Goal: Book appointment/travel/reservation

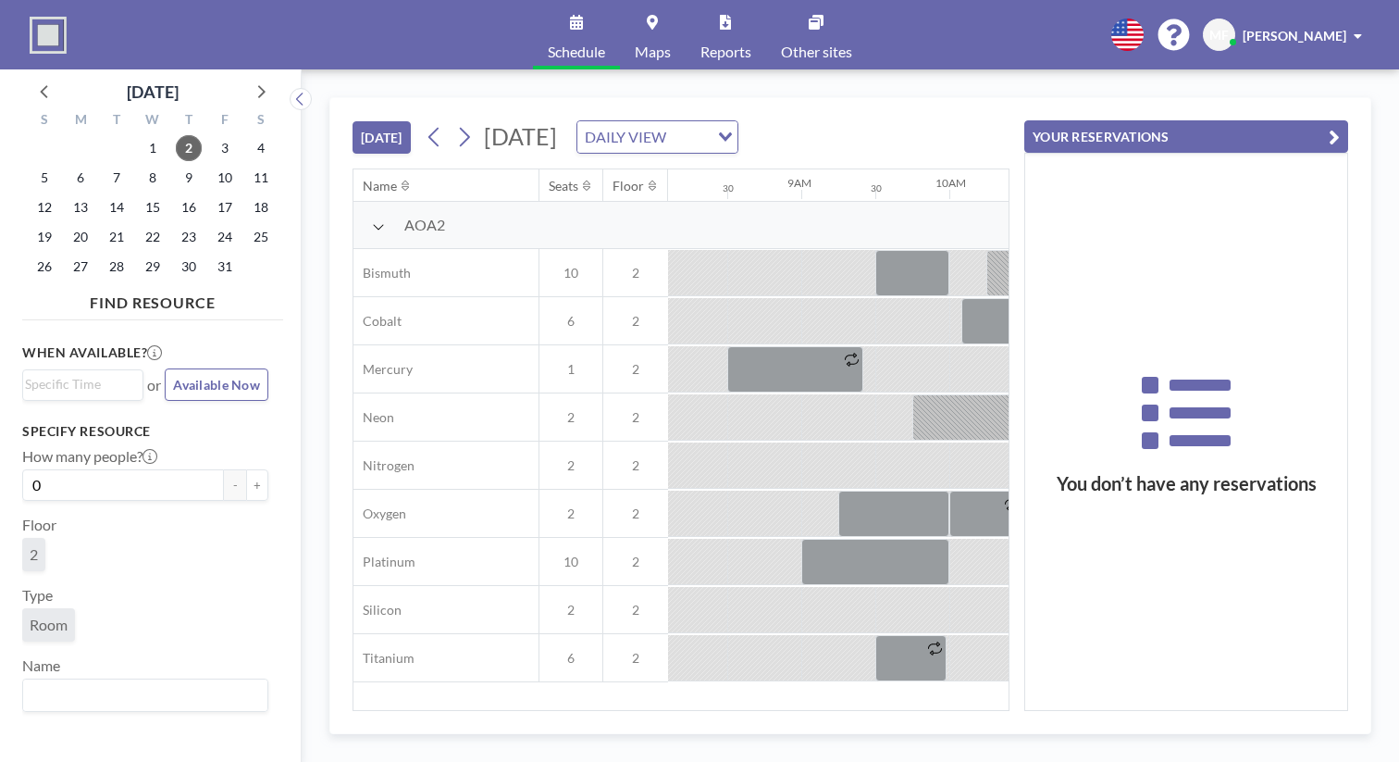
scroll to position [0, 1203]
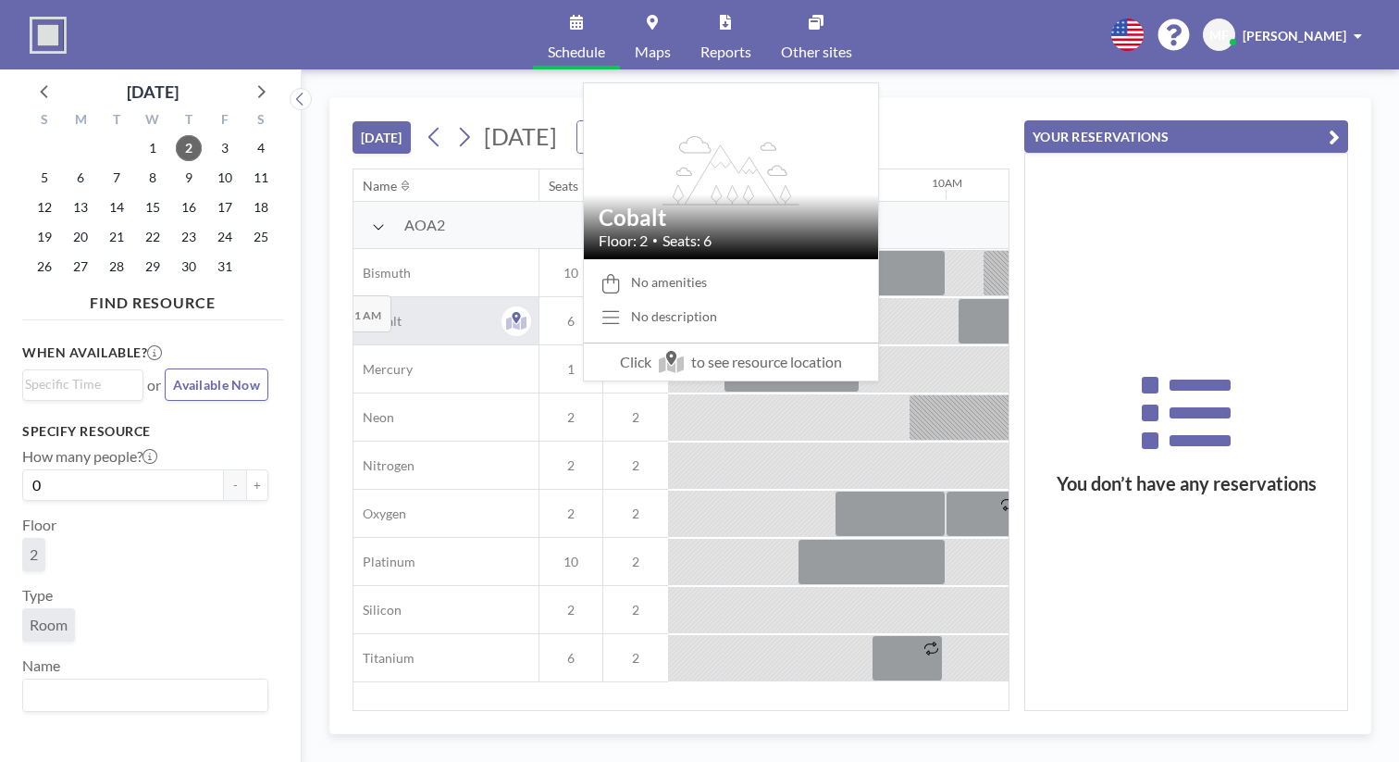
click at [354, 297] on div "Cobalt" at bounding box center [446, 320] width 185 height 47
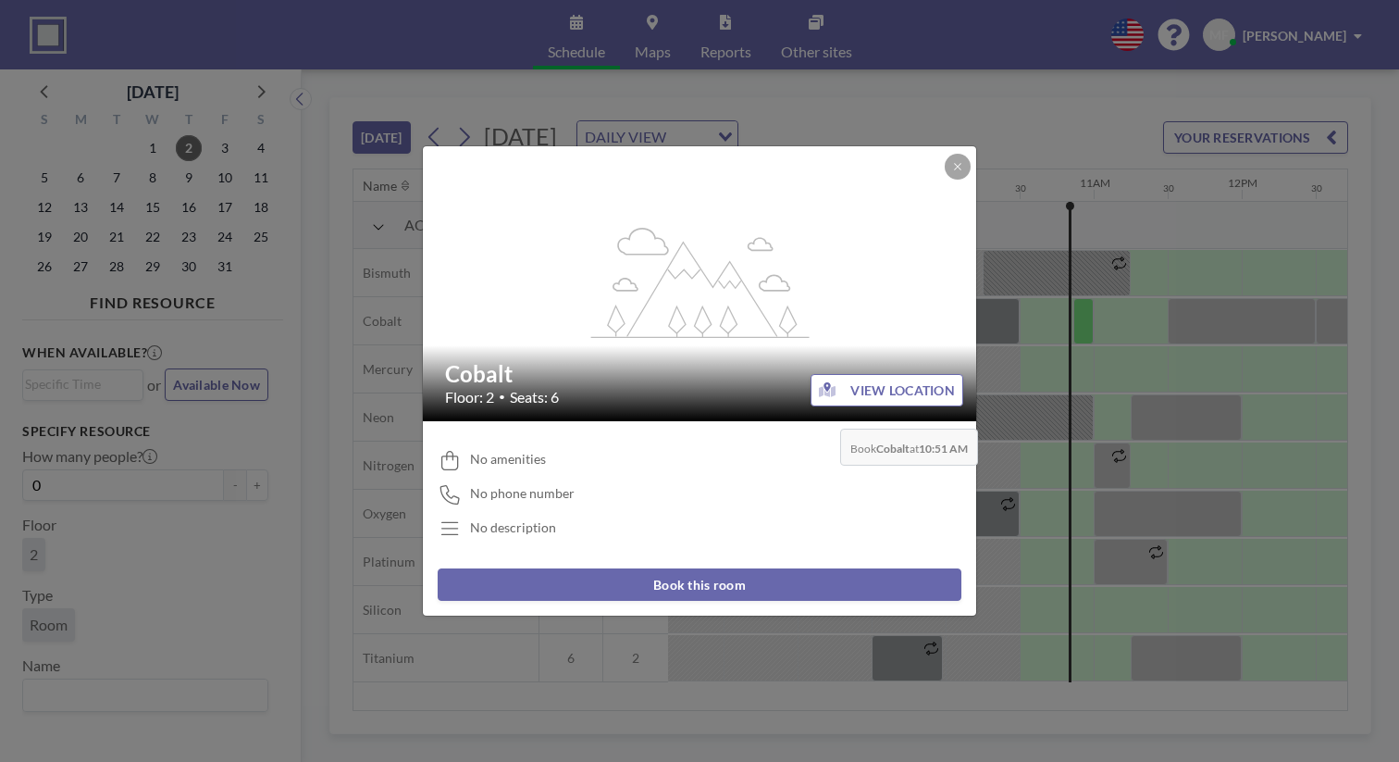
click at [835, 385] on button "VIEW LOCATION" at bounding box center [887, 390] width 153 height 32
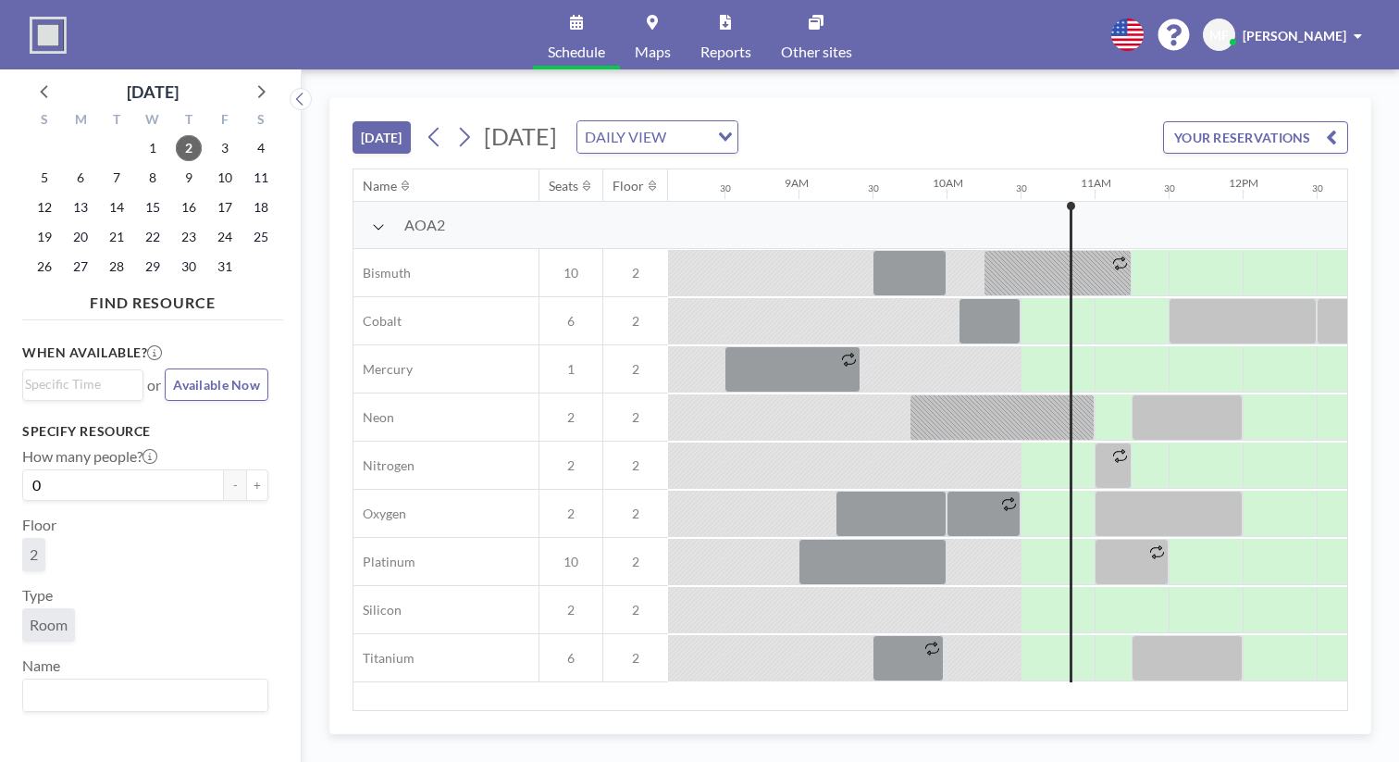
scroll to position [0, 1203]
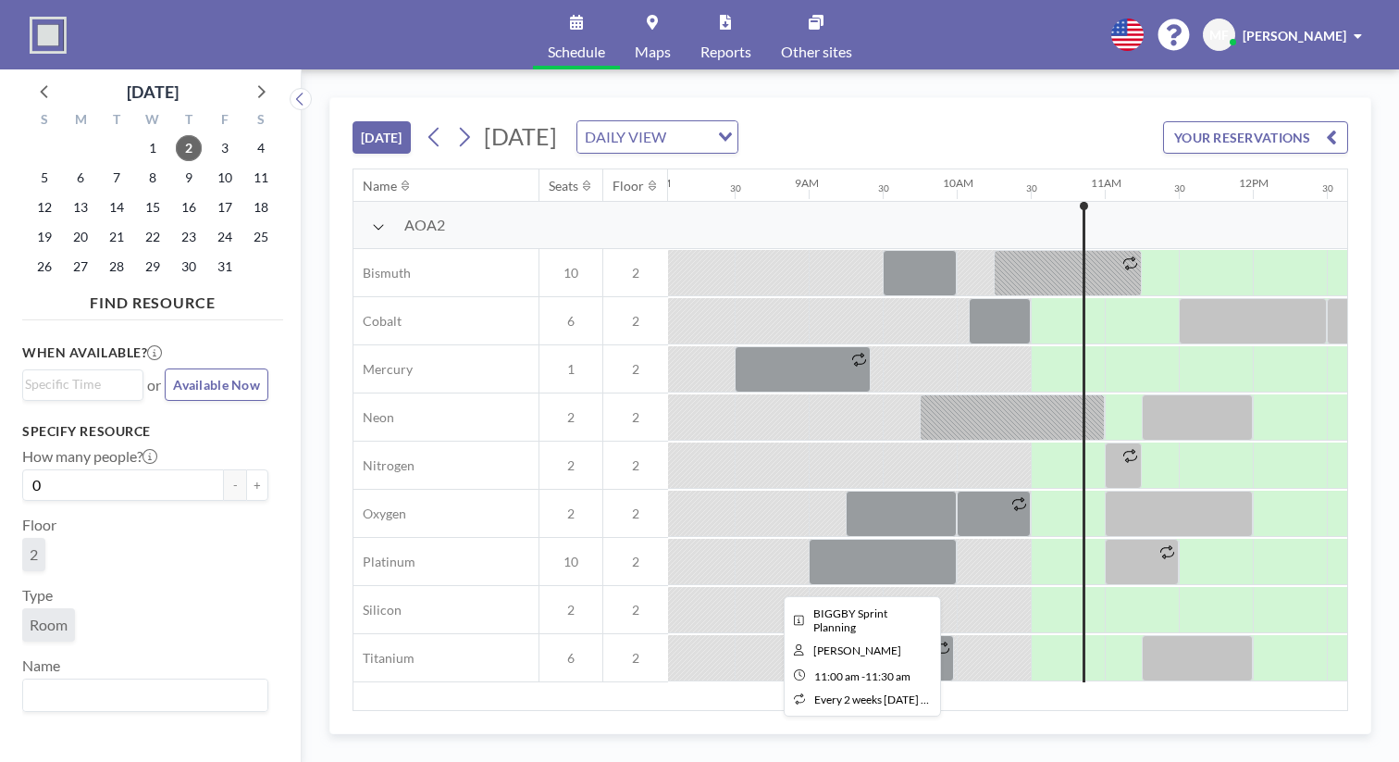
scroll to position [0, 1203]
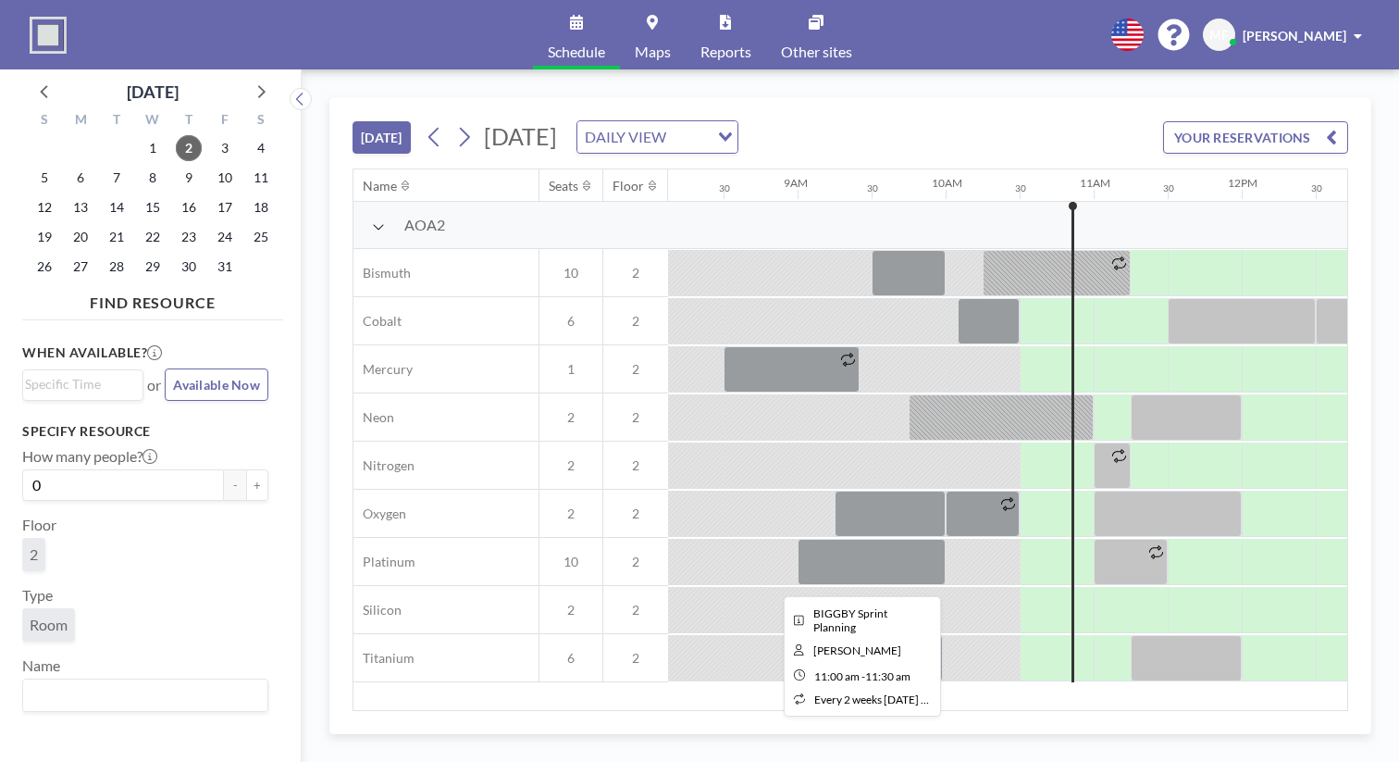
drag, startPoint x: 669, startPoint y: 471, endPoint x: 680, endPoint y: 471, distance: 11.1
click at [1094, 539] on div at bounding box center [1131, 562] width 74 height 46
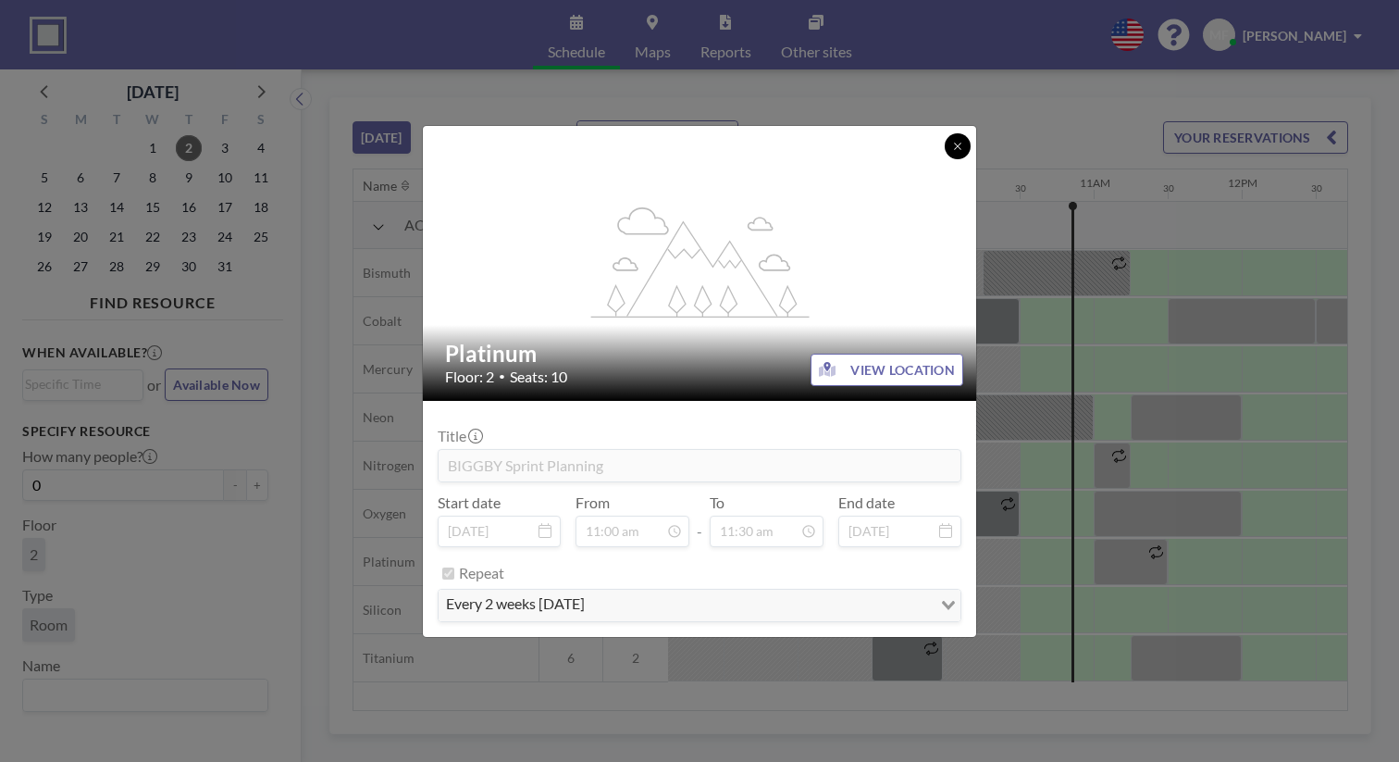
click at [945, 159] on button at bounding box center [958, 146] width 26 height 26
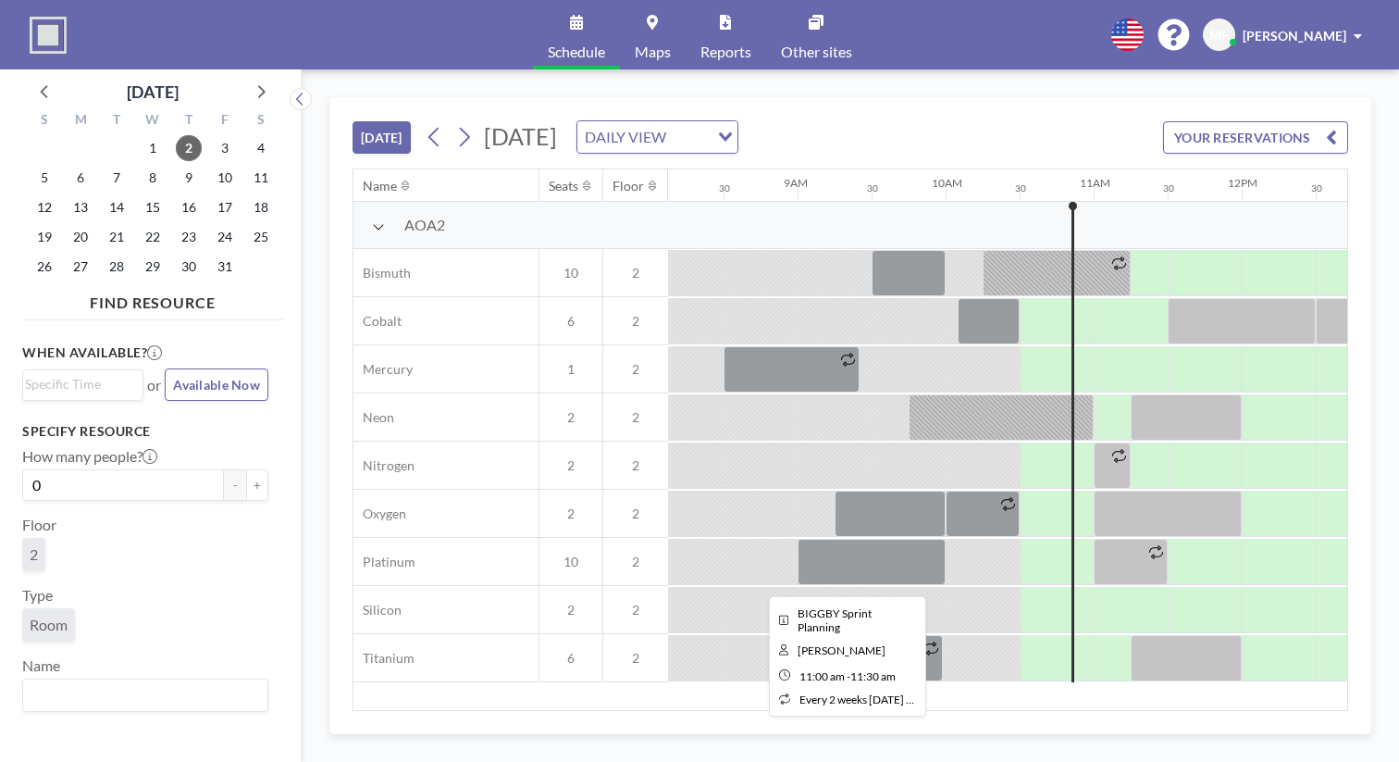
click at [1094, 539] on div at bounding box center [1131, 562] width 74 height 46
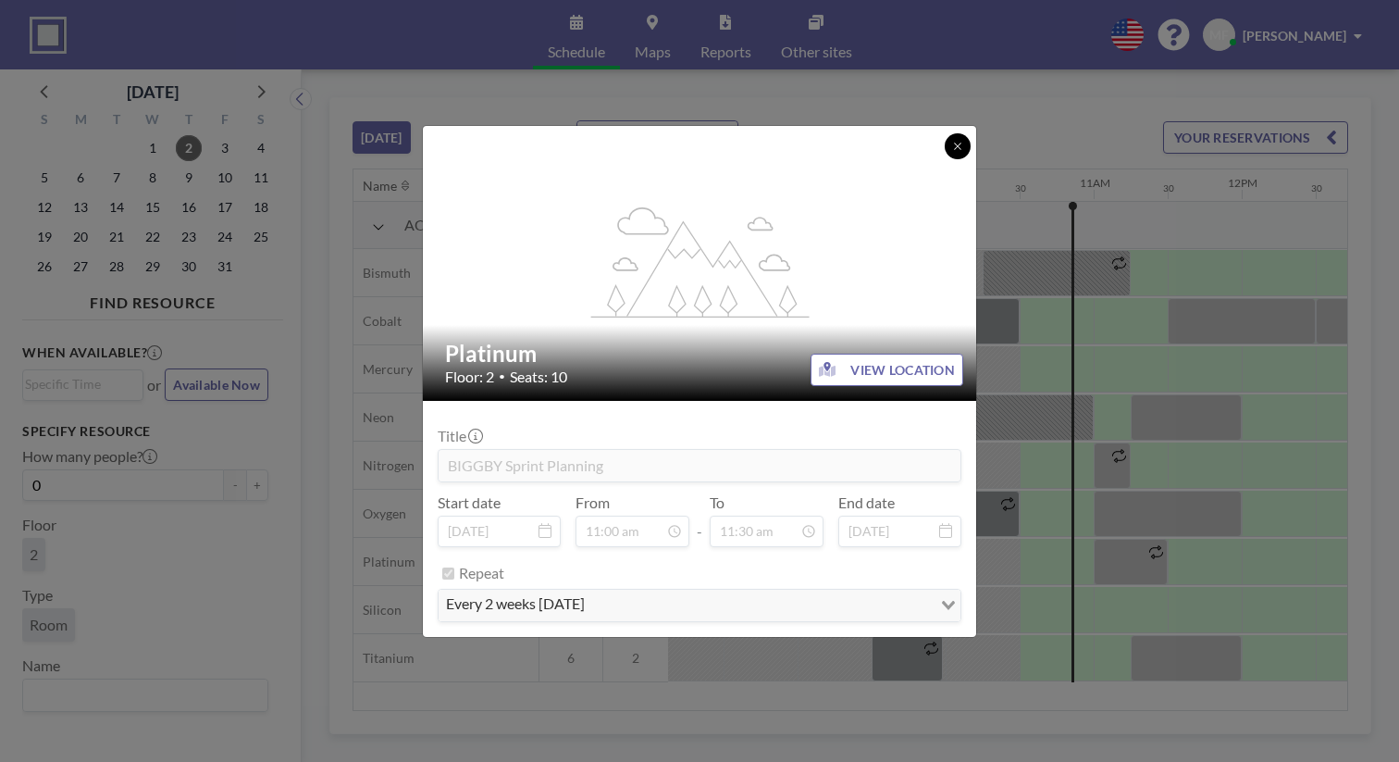
click at [945, 159] on button at bounding box center [958, 146] width 26 height 26
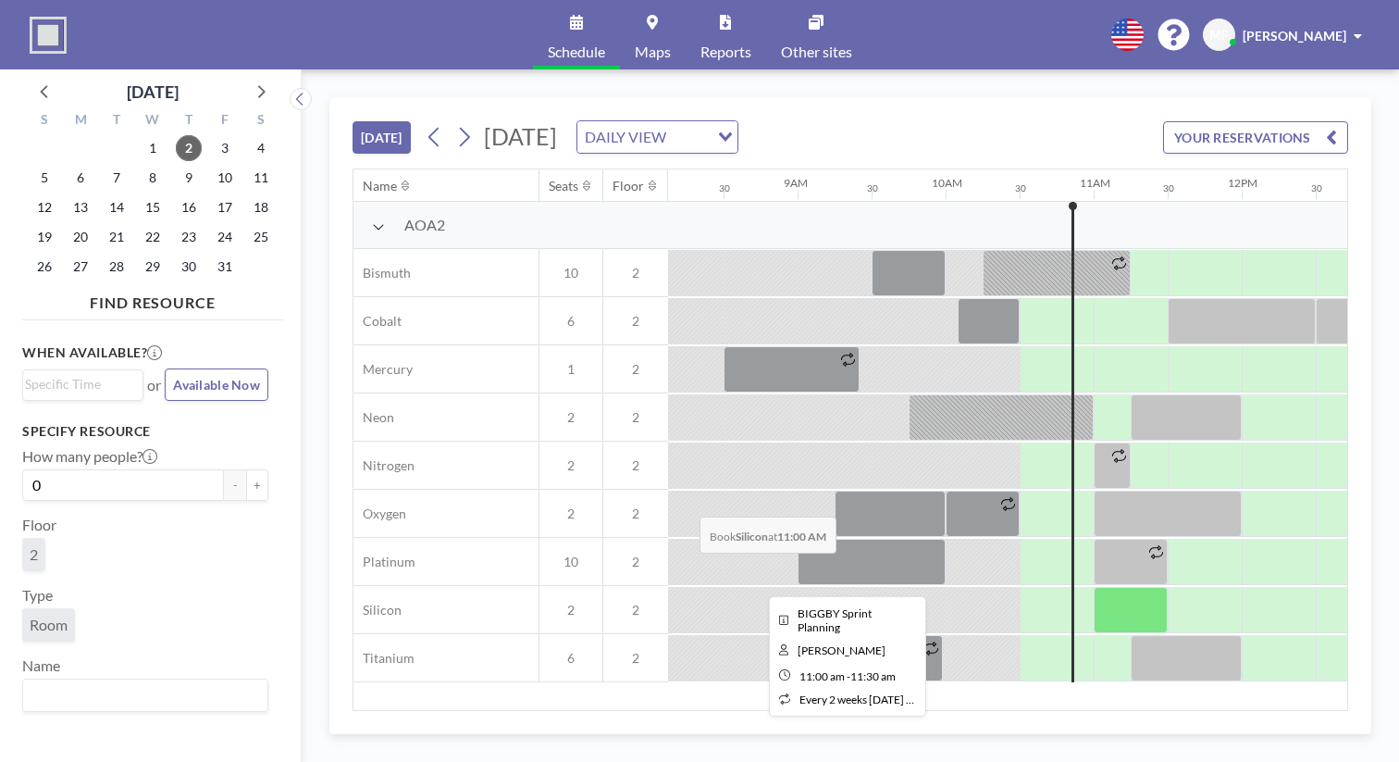
click at [1094, 539] on div at bounding box center [1131, 562] width 74 height 46
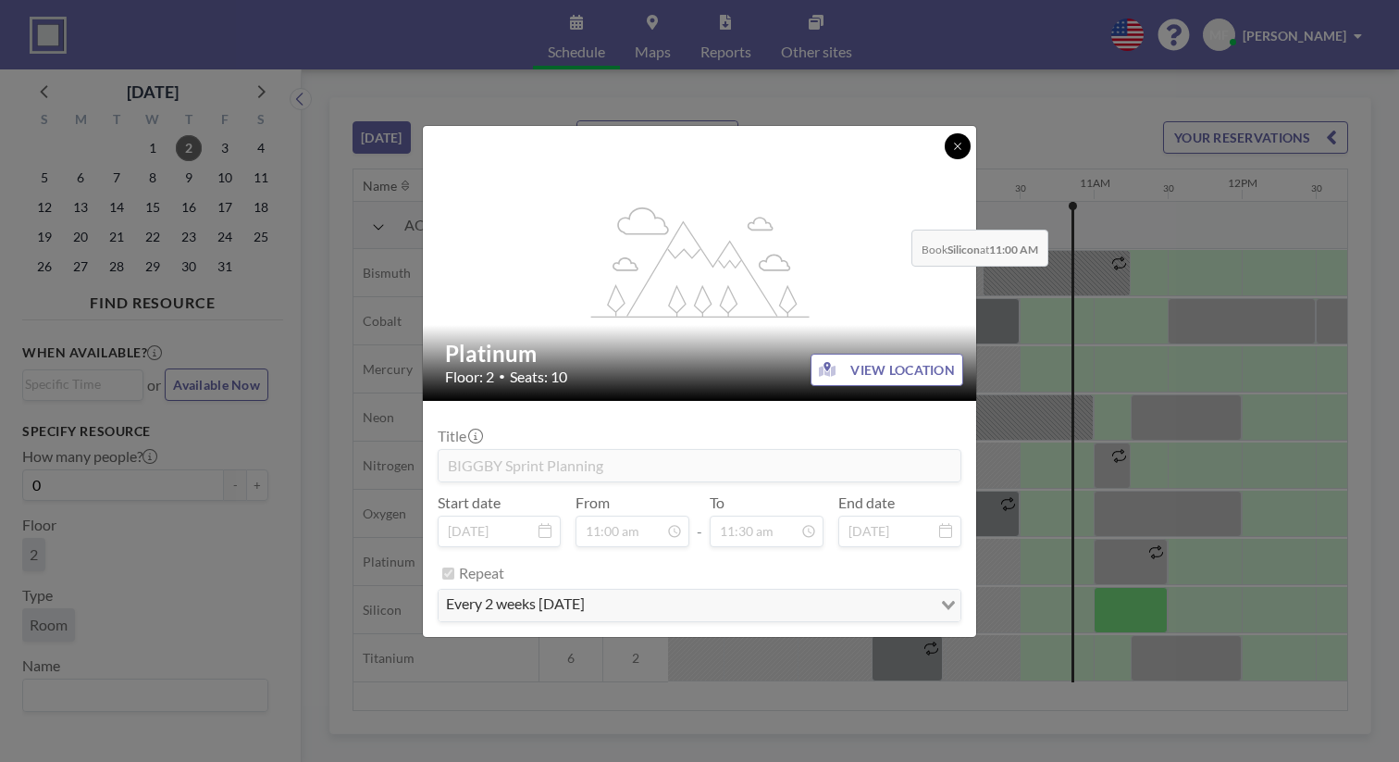
click at [952, 152] on icon at bounding box center [957, 146] width 11 height 11
